Goal: Use online tool/utility: Utilize a website feature to perform a specific function

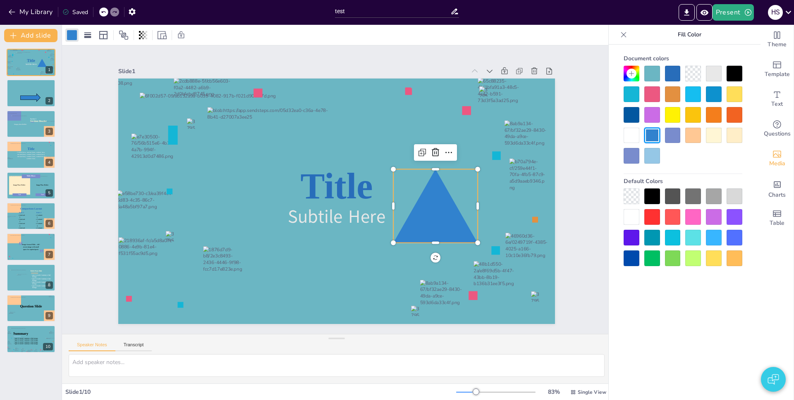
scroll to position [5272, 0]
click at [706, 15] on icon "Preview Presentation" at bounding box center [704, 12] width 9 height 9
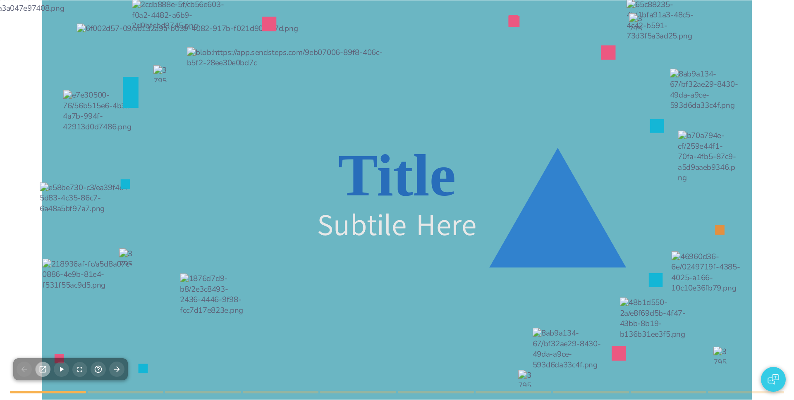
click at [47, 371] on icon "button" at bounding box center [42, 369] width 9 height 9
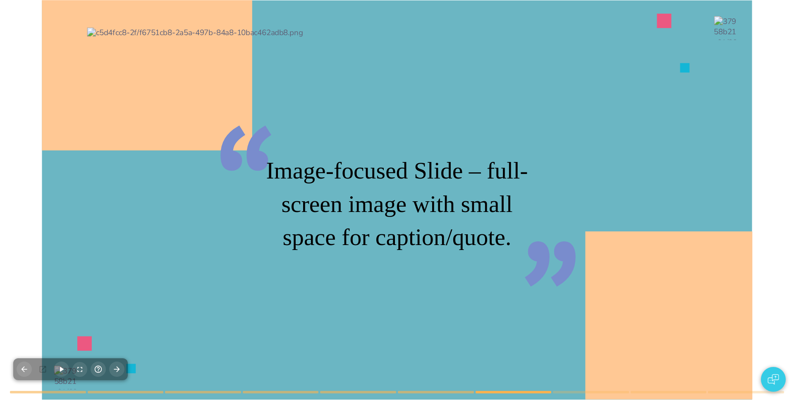
click at [388, 189] on p "Image-focused Slide – full-screen image with small space for caption/quote." at bounding box center [396, 204] width 289 height 100
click at [744, 181] on div at bounding box center [397, 200] width 710 height 400
click at [371, 0] on div "“ ” Image-focused Slide – full-screen image with small space for caption/quote." at bounding box center [397, 0] width 710 height 0
click at [116, 372] on icon "button" at bounding box center [116, 369] width 9 height 9
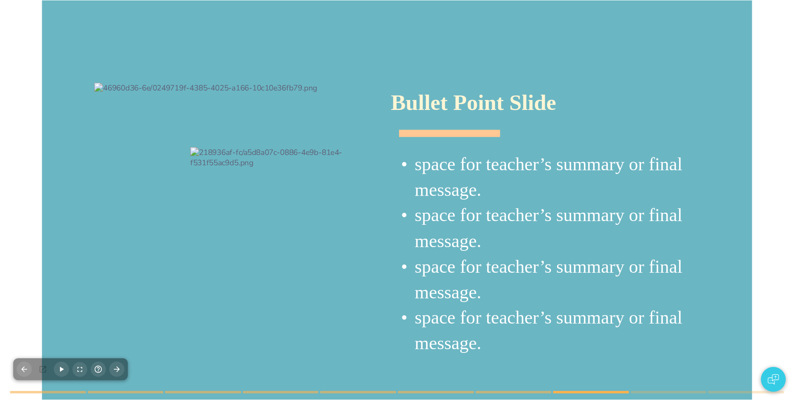
click at [59, 270] on div at bounding box center [397, 200] width 710 height 400
click at [74, 392] on div at bounding box center [397, 200] width 710 height 400
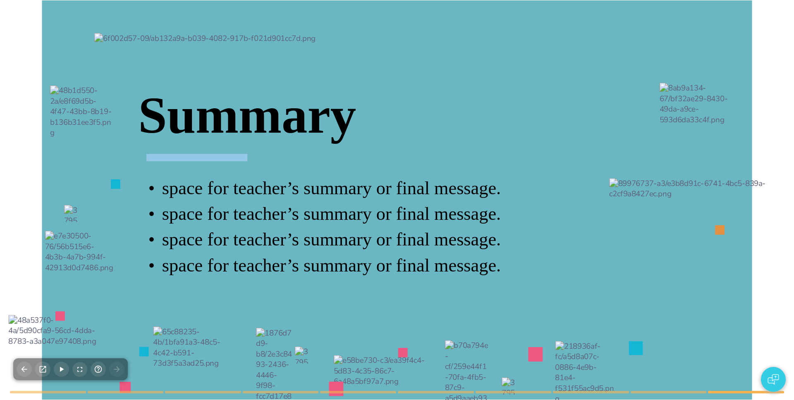
click at [216, 174] on div at bounding box center [397, 200] width 606 height 334
click at [105, 347] on div at bounding box center [397, 200] width 606 height 334
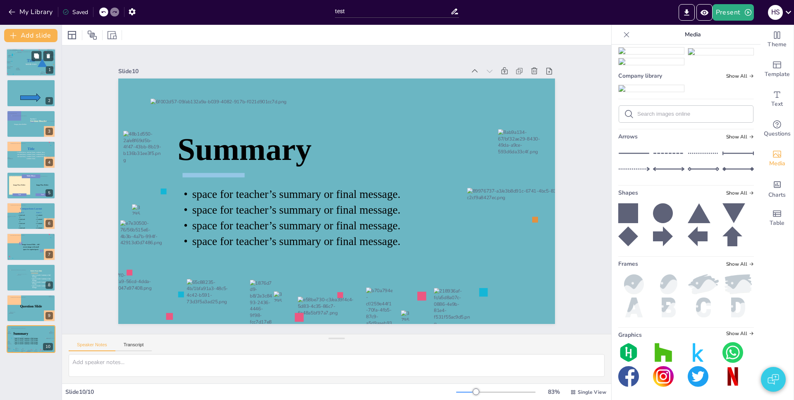
click at [28, 59] on div at bounding box center [23, 59] width 14 height 14
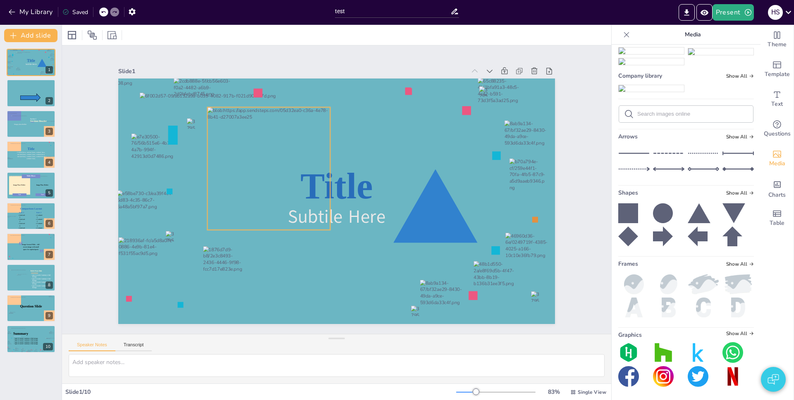
click at [279, 157] on div at bounding box center [268, 168] width 123 height 123
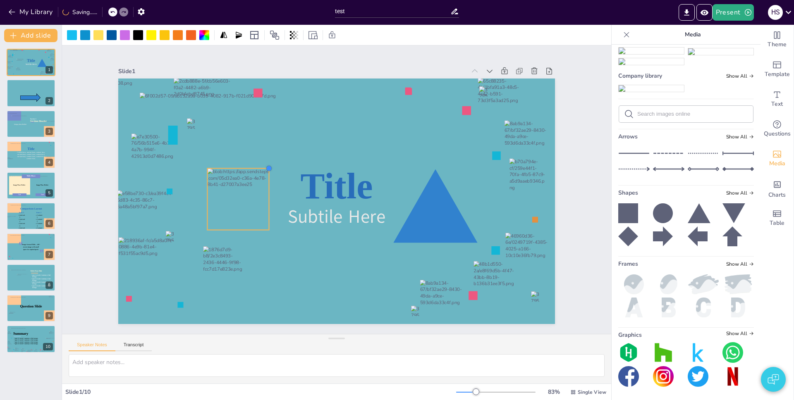
drag, startPoint x: 325, startPoint y: 103, endPoint x: 263, endPoint y: 180, distance: 98.0
click at [263, 180] on div "Title Subtile Here" at bounding box center [336, 202] width 437 height 246
click at [235, 150] on icon at bounding box center [238, 152] width 10 height 10
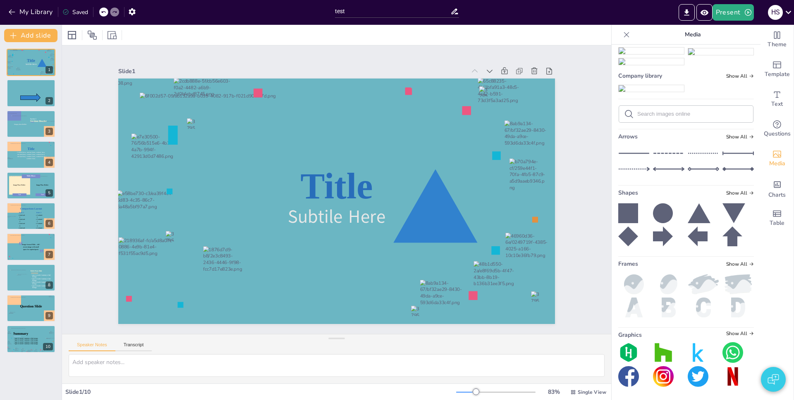
click at [347, 55] on div "Slide 1 Title Subtile Here Slide 2 Slide 3 Section Header Image placeholder Sec…" at bounding box center [336, 189] width 437 height 269
